Goal: Task Accomplishment & Management: Manage account settings

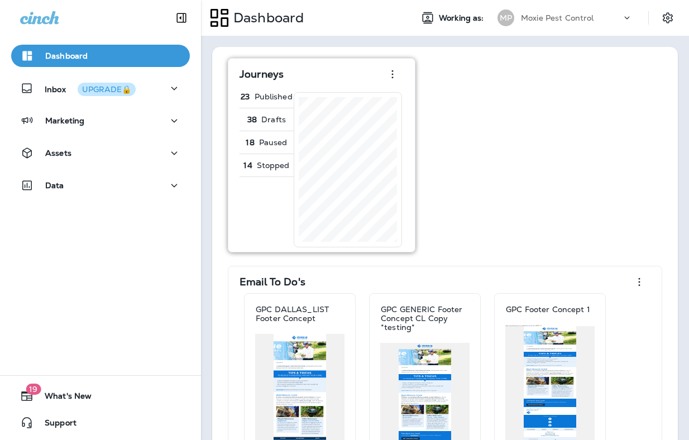
drag, startPoint x: 516, startPoint y: 206, endPoint x: 409, endPoint y: 222, distance: 107.9
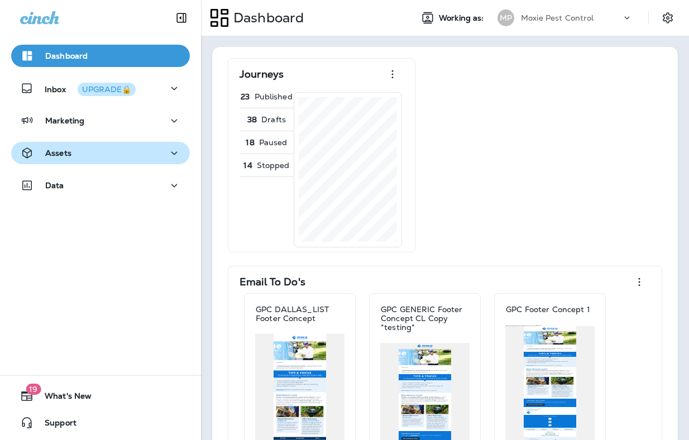
click at [168, 156] on icon "button" at bounding box center [174, 153] width 13 height 14
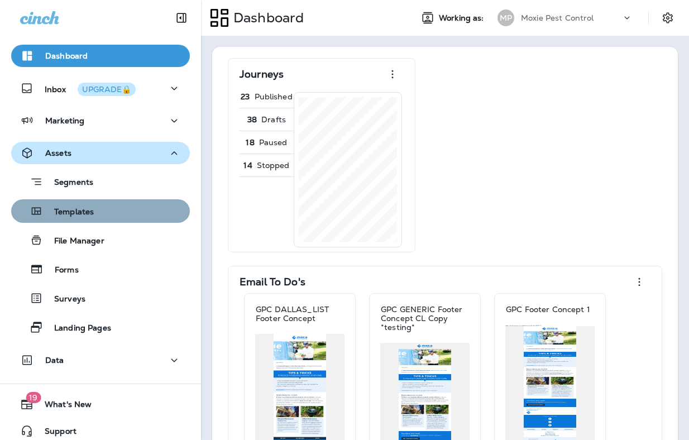
click at [129, 215] on div "Templates" at bounding box center [101, 211] width 170 height 17
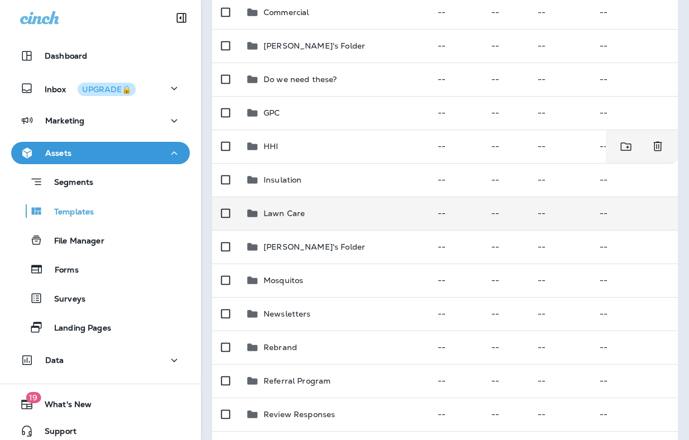
scroll to position [184, 0]
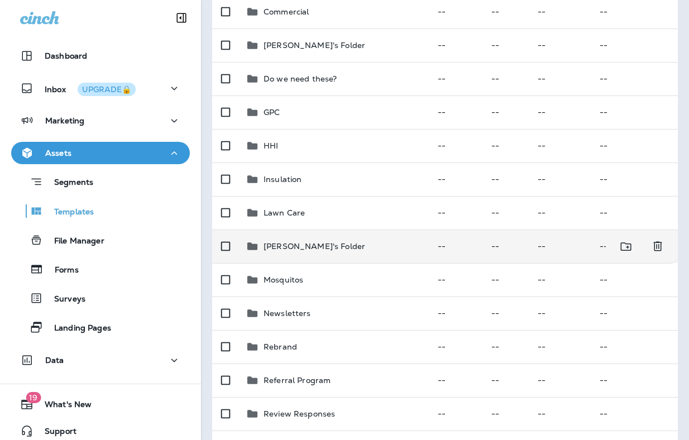
click at [312, 244] on p "[PERSON_NAME]'s Folder" at bounding box center [315, 246] width 102 height 9
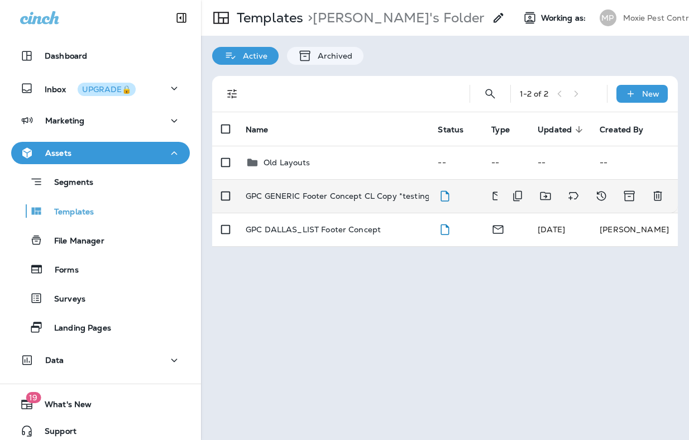
click at [357, 197] on p "GPC GENERIC Footer Concept CL Copy *testing*" at bounding box center [340, 196] width 188 height 9
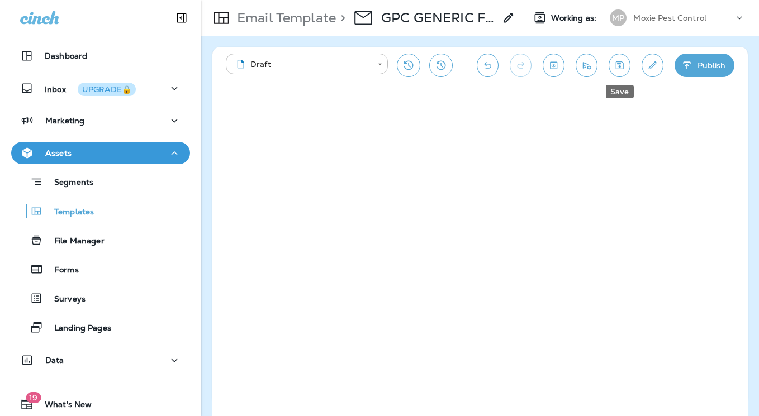
click at [615, 62] on icon "Save" at bounding box center [619, 65] width 12 height 11
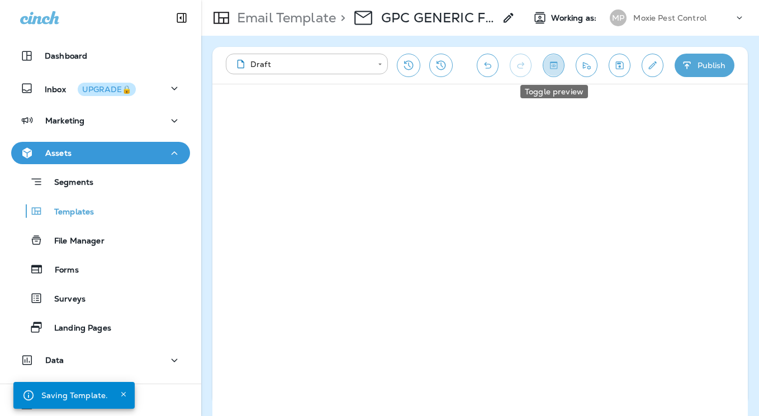
click at [558, 61] on icon "Toggle preview" at bounding box center [554, 65] width 12 height 11
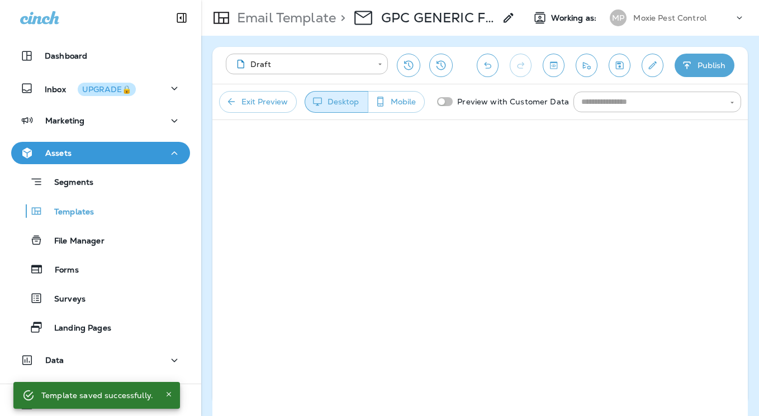
click at [258, 104] on button "Exit Preview" at bounding box center [258, 102] width 78 height 22
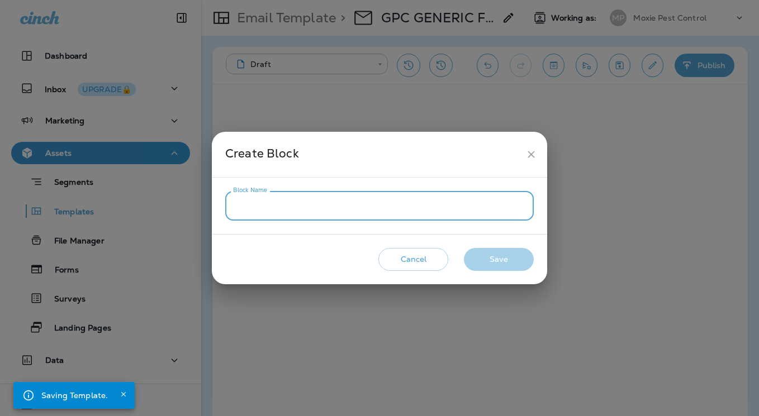
click at [372, 207] on input "Block Name" at bounding box center [379, 206] width 308 height 30
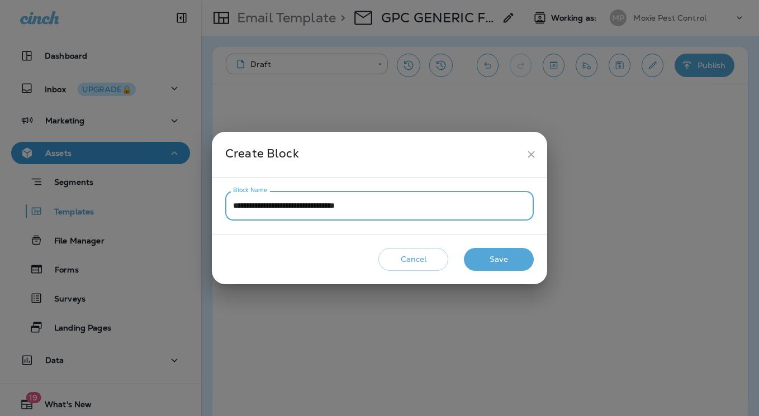
type input "**********"
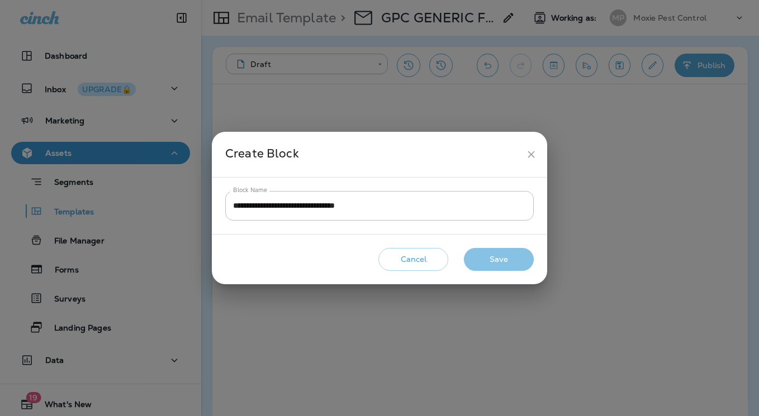
click at [502, 258] on button "Save" at bounding box center [499, 259] width 70 height 23
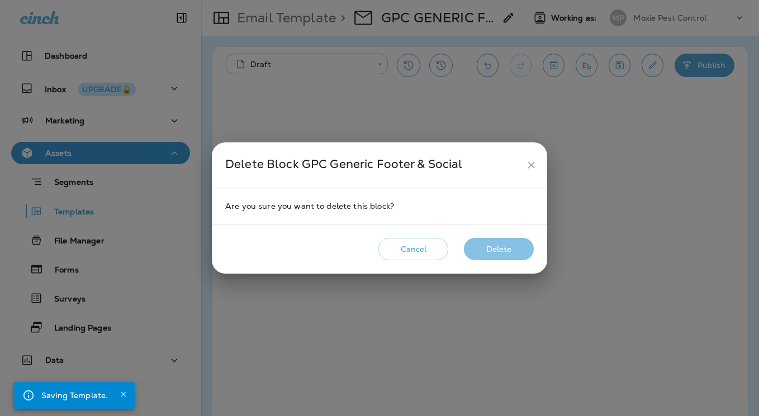
click at [511, 250] on button "Delete" at bounding box center [499, 249] width 70 height 23
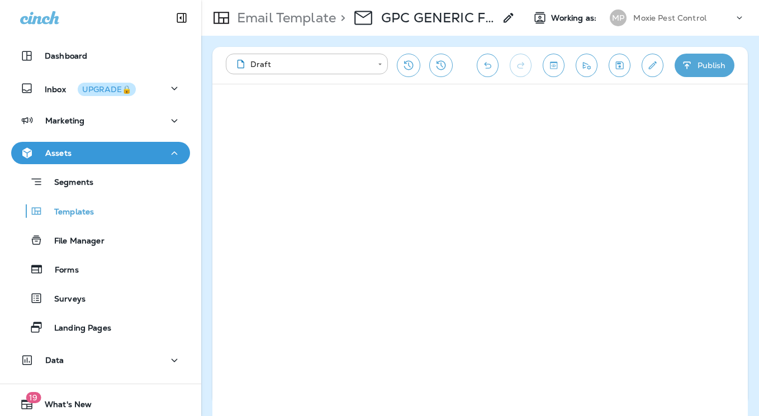
scroll to position [32, 0]
